Goal: Navigation & Orientation: Find specific page/section

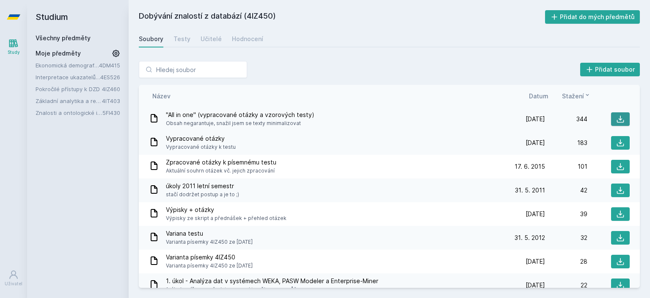
click at [621, 116] on button at bounding box center [620, 119] width 19 height 14
click at [185, 37] on div "Testy" at bounding box center [182, 39] width 17 height 8
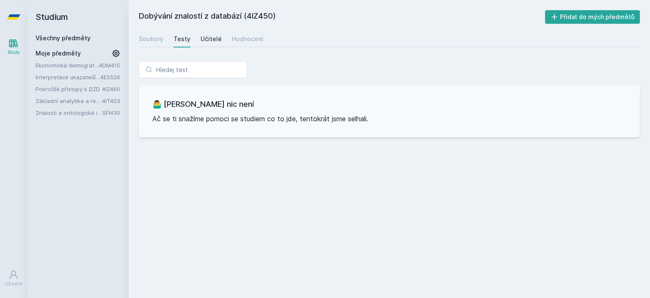
click at [203, 37] on div "Učitelé" at bounding box center [211, 39] width 21 height 8
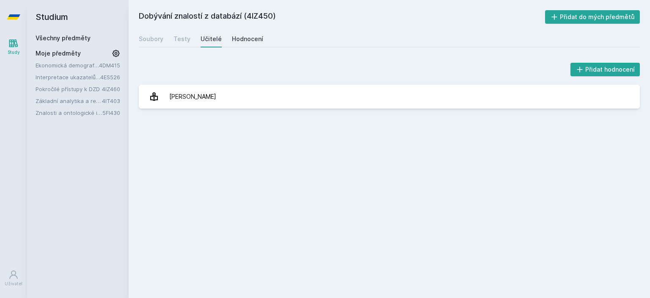
click at [240, 33] on link "Hodnocení" at bounding box center [247, 38] width 31 height 17
